Goal: Find specific page/section: Find specific page/section

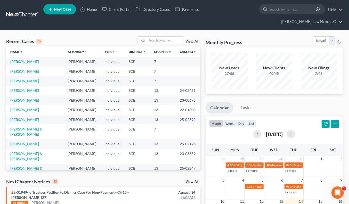
click at [158, 37] on input "search" at bounding box center [165, 40] width 36 height 7
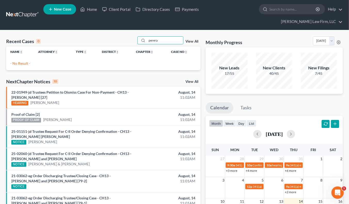
click at [166, 36] on div "perera" at bounding box center [160, 40] width 46 height 8
click at [166, 37] on input "perera" at bounding box center [165, 40] width 36 height 7
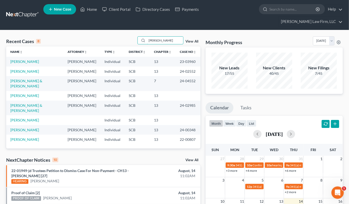
type input "[PERSON_NAME]"
click at [23, 59] on link "[PERSON_NAME]" at bounding box center [24, 61] width 29 height 4
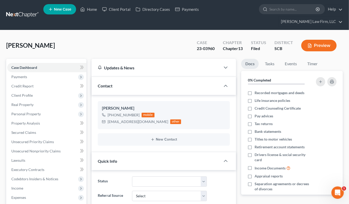
select select "3"
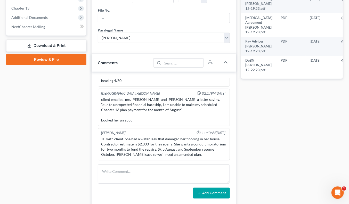
scroll to position [229, 0]
